Goal: Task Accomplishment & Management: Use online tool/utility

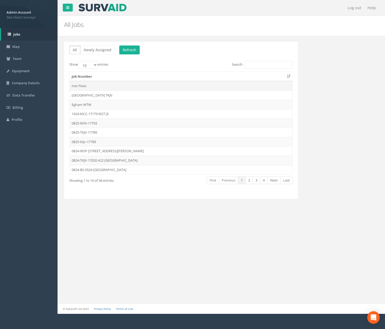
click at [116, 85] on td "Iver Fixes" at bounding box center [181, 85] width 223 height 9
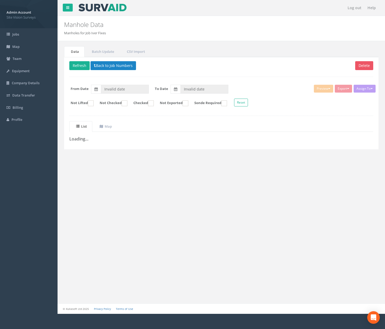
type input "[DATE]"
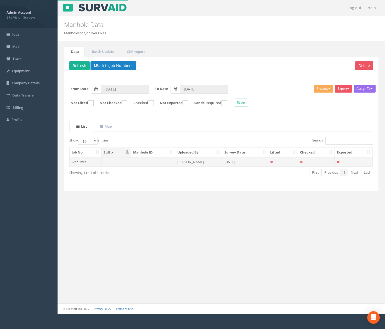
click at [156, 165] on td at bounding box center [153, 161] width 44 height 9
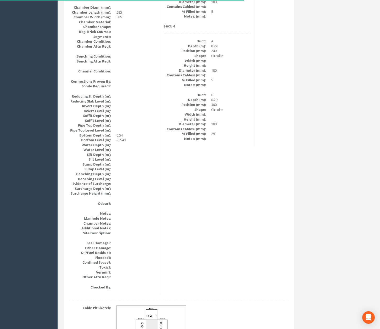
scroll to position [479, 0]
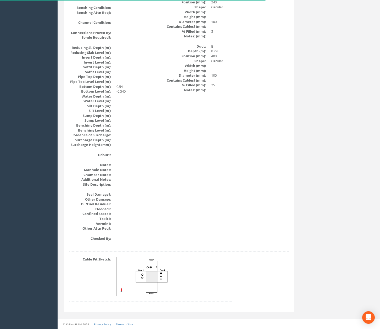
click at [158, 297] on div "Cable Pit Sketch:" at bounding box center [150, 282] width 171 height 50
click at [158, 285] on img at bounding box center [152, 276] width 70 height 39
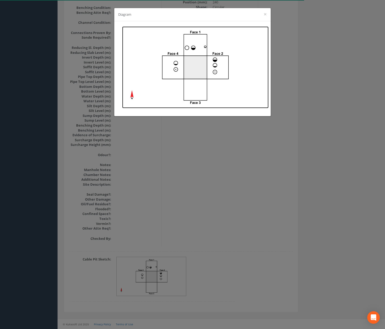
click at [217, 65] on img at bounding box center [195, 67] width 147 height 82
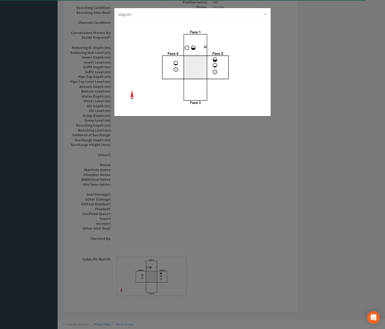
click at [221, 235] on div "Diagram ×" at bounding box center [192, 164] width 385 height 329
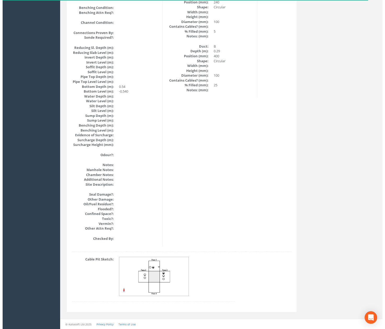
scroll to position [0, 0]
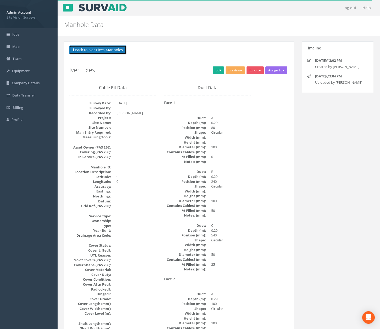
click at [108, 54] on button "Back to Iver Fixes Manholes" at bounding box center [97, 50] width 57 height 9
